Goal: Check status

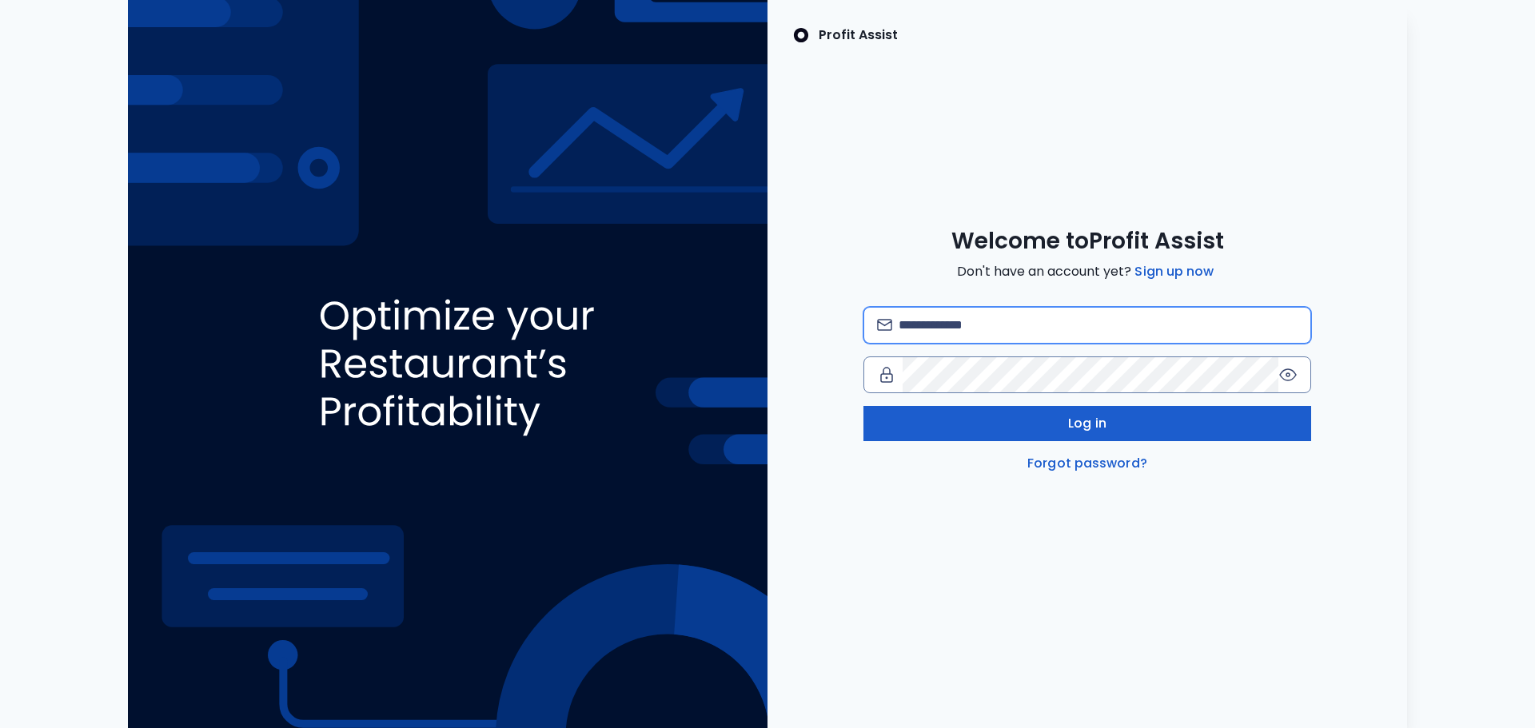
type input "**********"
click at [1135, 423] on button "Log in" at bounding box center [1087, 423] width 448 height 35
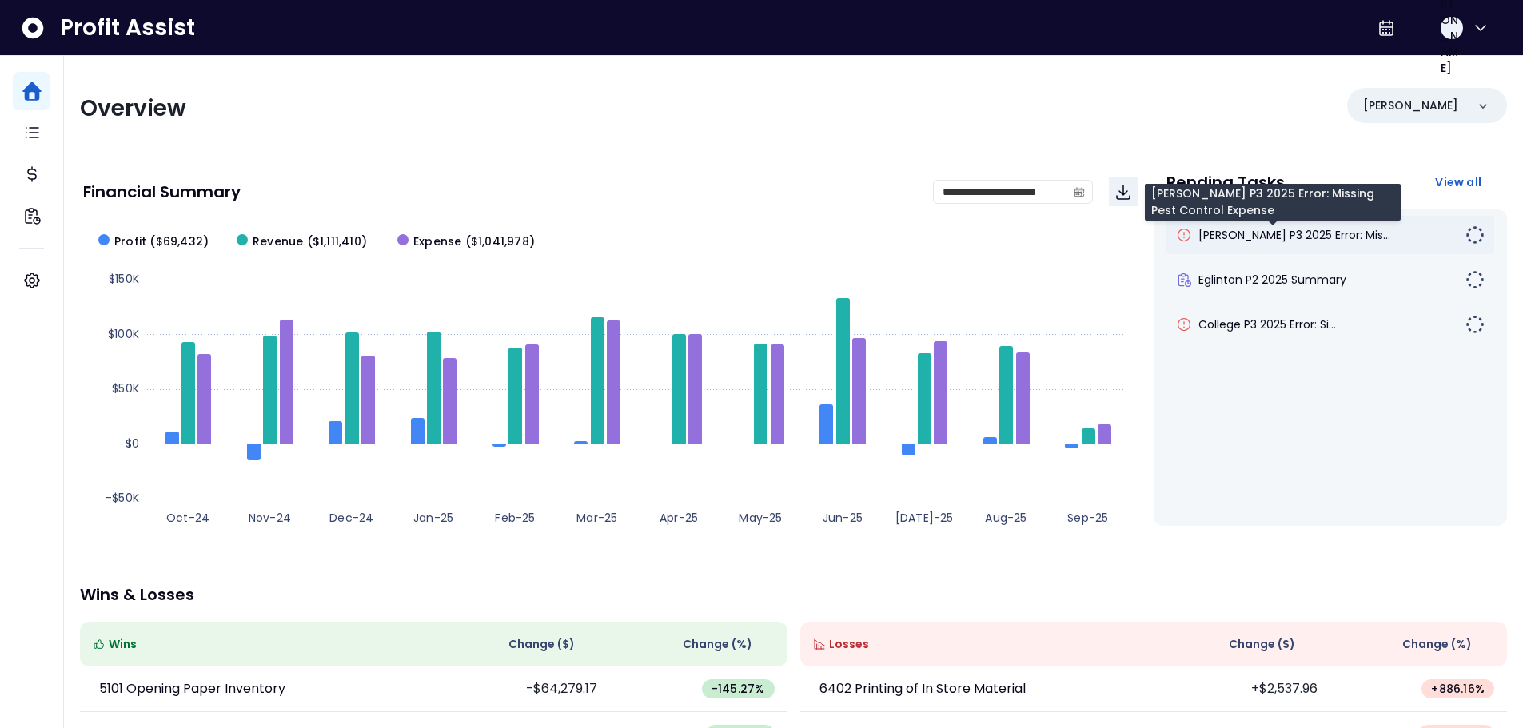
click at [1228, 238] on span "[PERSON_NAME] P3 2025 Error: Mis..." at bounding box center [1294, 235] width 192 height 16
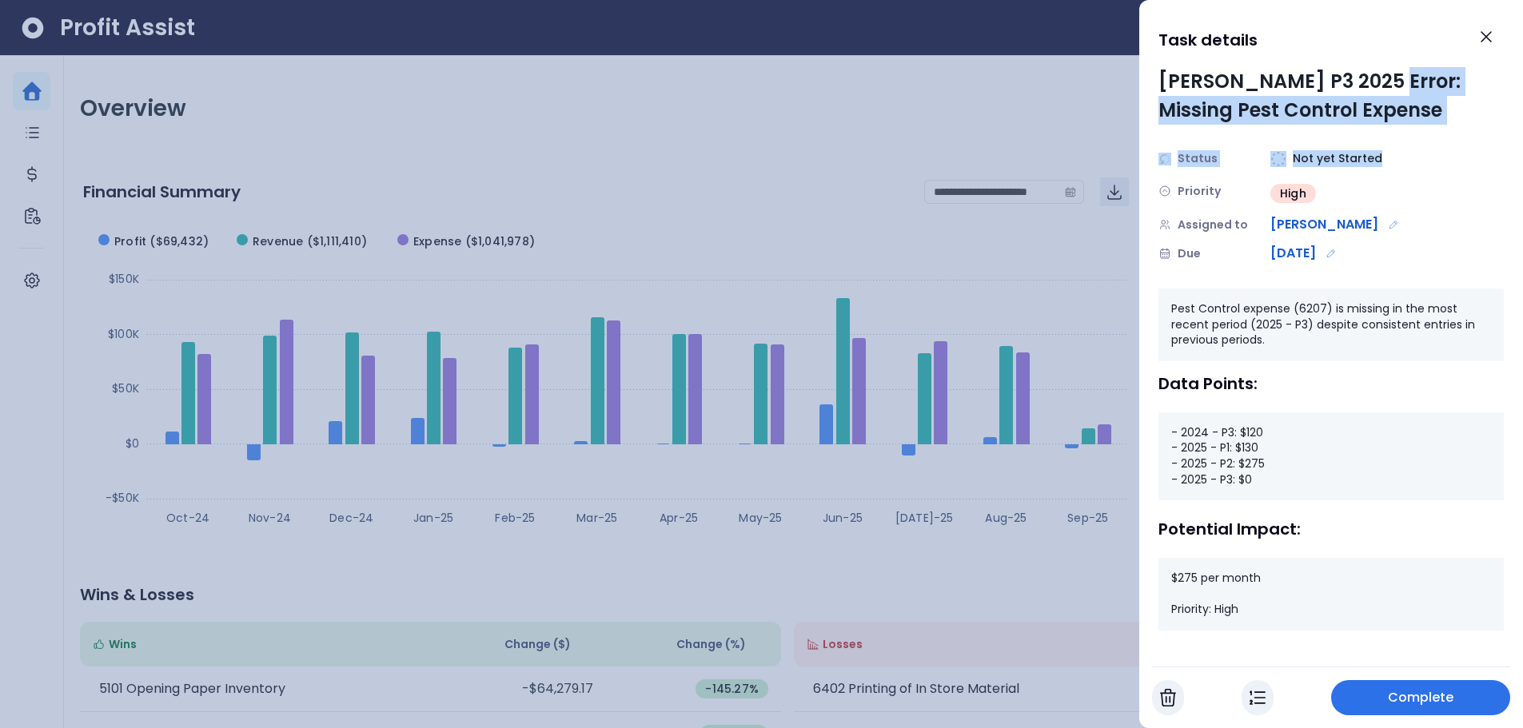
drag, startPoint x: 1376, startPoint y: 79, endPoint x: 1415, endPoint y: 128, distance: 62.6
click at [1416, 127] on div "[PERSON_NAME] P3 2025 Error: Missing Pest Control Expense Status Not yet Starte…" at bounding box center [1331, 165] width 345 height 196
click at [1490, 42] on icon "Close" at bounding box center [1486, 36] width 19 height 19
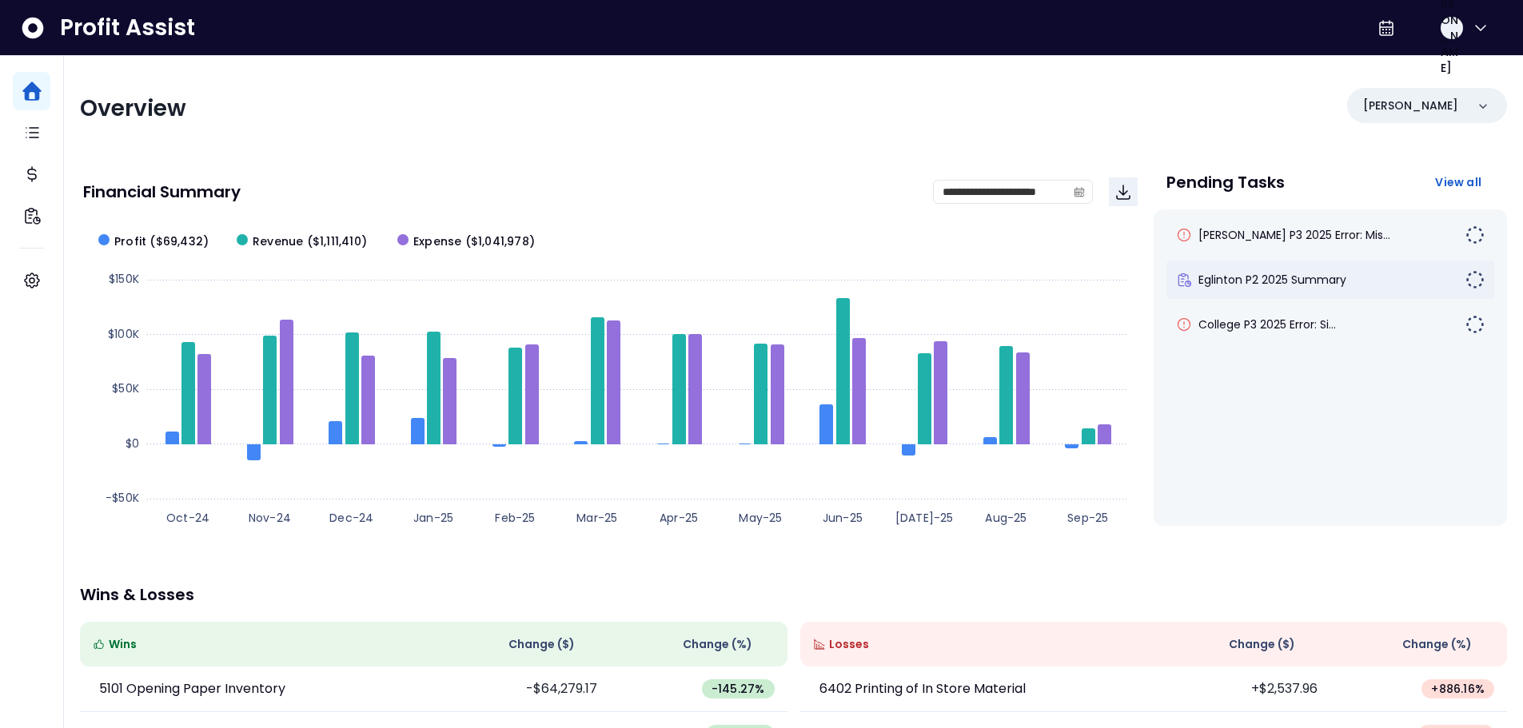
click at [1302, 289] on div "Eglinton P2 2025 Summary" at bounding box center [1331, 280] width 328 height 38
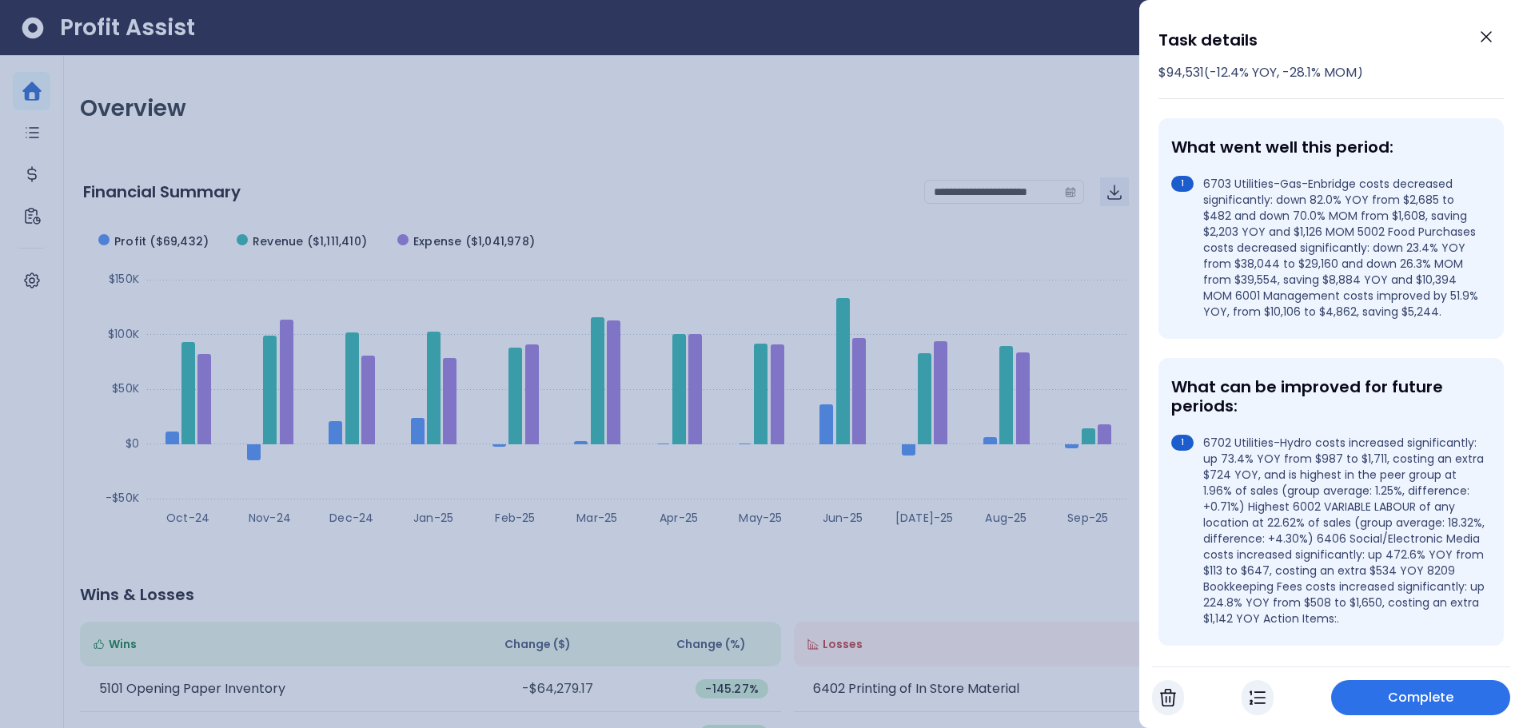
scroll to position [320, 0]
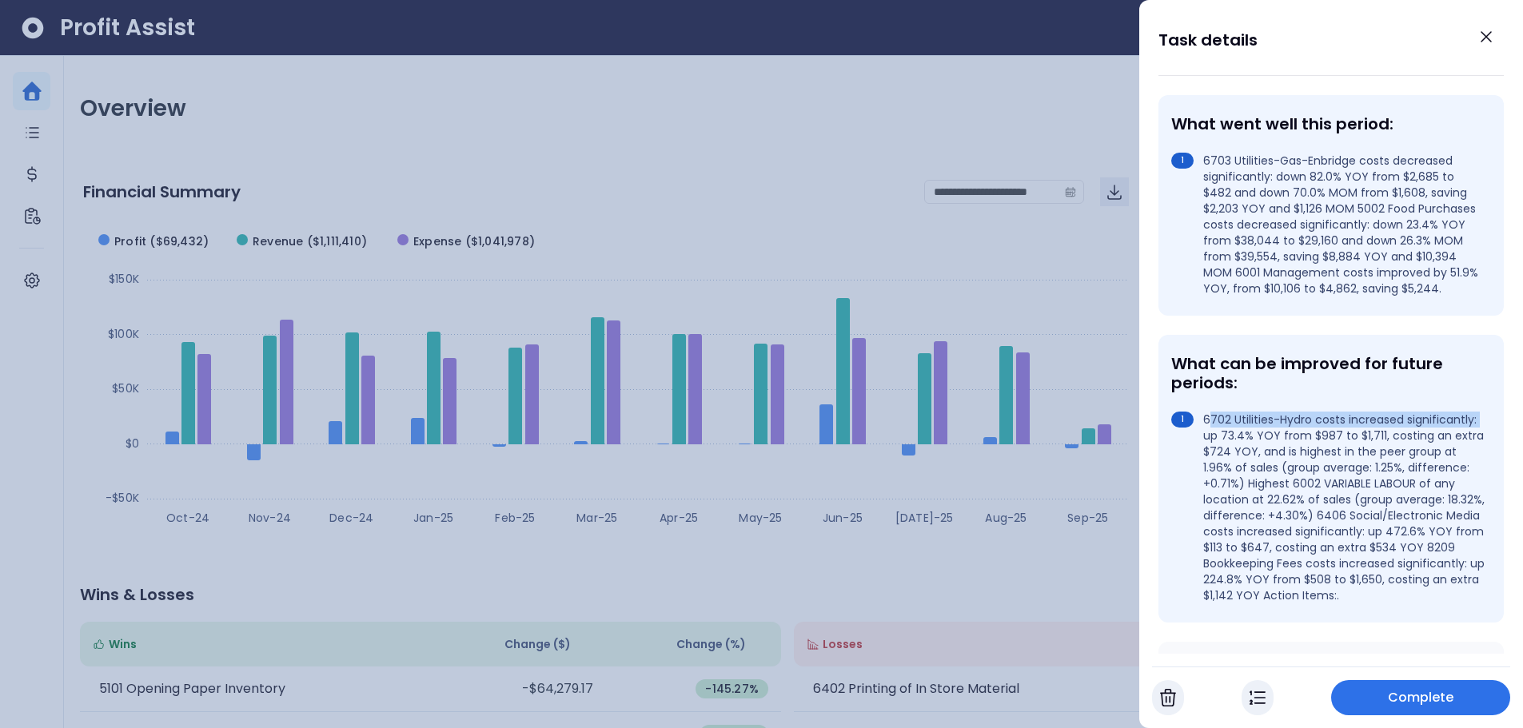
drag, startPoint x: 1211, startPoint y: 436, endPoint x: 1277, endPoint y: 455, distance: 68.3
click at [1277, 455] on li "6702 Utilities-Hydro costs increased significantly: up 73.4% YOY from $987 to $…" at bounding box center [1327, 508] width 313 height 192
click at [1183, 489] on li "6702 Utilities-Hydro costs increased significantly: up 73.4% YOY from $987 to $…" at bounding box center [1327, 508] width 313 height 192
click at [1492, 35] on icon "Close" at bounding box center [1486, 36] width 19 height 19
